Goal: Task Accomplishment & Management: Complete application form

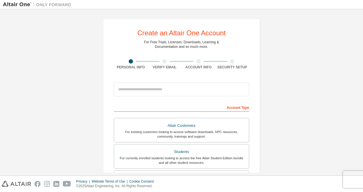
click at [89, 97] on div "Create an Altair One Account For Free Trials, Licenses, Downloads, Learning & D…" at bounding box center [181, 163] width 357 height 302
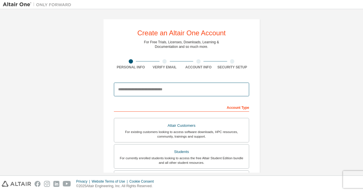
click at [134, 88] on input "email" at bounding box center [181, 90] width 135 height 14
type input "**********"
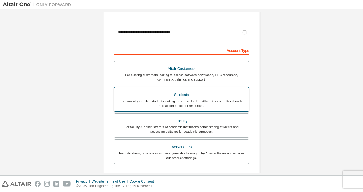
click at [183, 104] on div "For currently enrolled students looking to access the free Altair Student Editi…" at bounding box center [181, 103] width 128 height 9
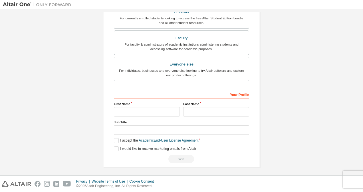
scroll to position [140, 0]
click at [153, 105] on div "First Name" at bounding box center [146, 109] width 69 height 15
click at [138, 115] on input "text" at bounding box center [147, 111] width 66 height 9
type input "**********"
type input "****"
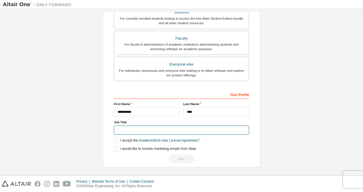
click at [136, 129] on input "text" at bounding box center [181, 130] width 135 height 9
type input "*"
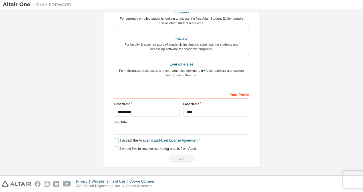
click at [114, 139] on label "I accept the Academic End-User License Agreement" at bounding box center [156, 140] width 84 height 5
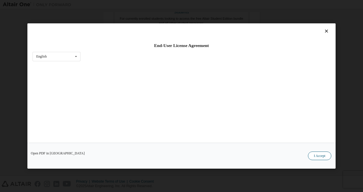
click at [318, 154] on button "I Accept" at bounding box center [319, 156] width 23 height 9
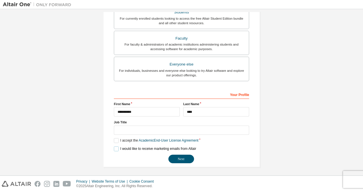
click at [115, 148] on label "I would like to receive marketing emails from Altair" at bounding box center [155, 149] width 82 height 5
click at [116, 147] on label "I would like to receive marketing emails from Altair" at bounding box center [155, 149] width 82 height 5
click at [181, 156] on button "Next" at bounding box center [181, 159] width 26 height 9
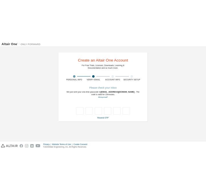
scroll to position [0, 0]
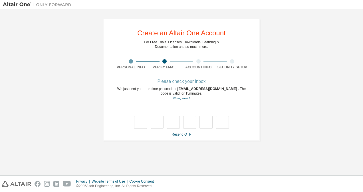
click at [22, 75] on div "**********" at bounding box center [181, 80] width 357 height 136
click at [139, 126] on input "text" at bounding box center [140, 122] width 13 height 13
type input "*"
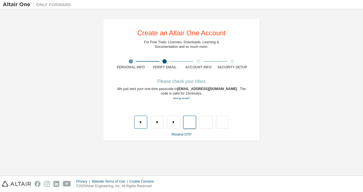
type input "*"
click at [187, 122] on input "*" at bounding box center [189, 122] width 13 height 13
click at [158, 118] on input "*" at bounding box center [156, 122] width 13 height 13
click at [150, 125] on div "* * *" at bounding box center [181, 122] width 95 height 13
click at [153, 125] on input "text" at bounding box center [156, 122] width 13 height 13
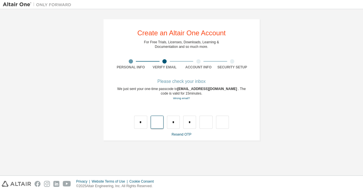
type input "*"
click at [172, 124] on input "text" at bounding box center [173, 122] width 13 height 13
type input "*"
click at [190, 123] on input "text" at bounding box center [189, 122] width 13 height 13
type input "*"
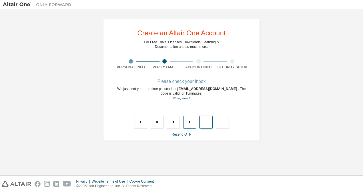
type input "*"
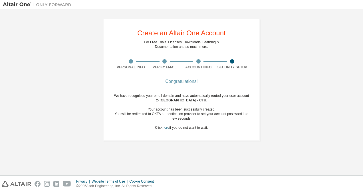
click at [257, 130] on div "Create an Altair One Account For Free Trials, Licenses, Downloads, Learning & D…" at bounding box center [181, 80] width 157 height 122
